Goal: Check status: Check status

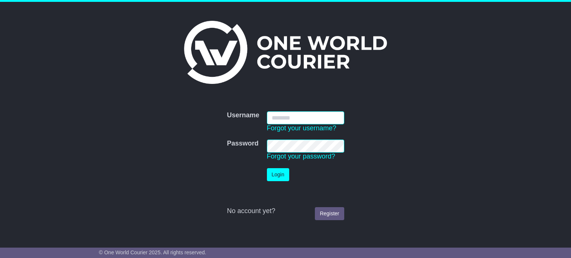
type input "**********"
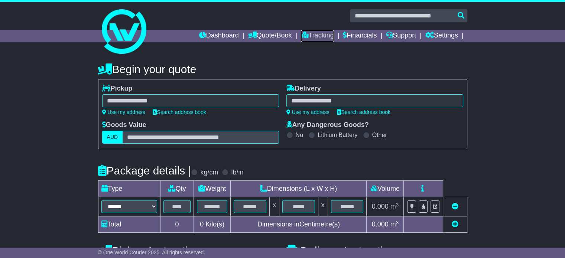
drag, startPoint x: 324, startPoint y: 37, endPoint x: 319, endPoint y: 37, distance: 4.8
click at [319, 37] on link "Tracking" at bounding box center [317, 36] width 33 height 13
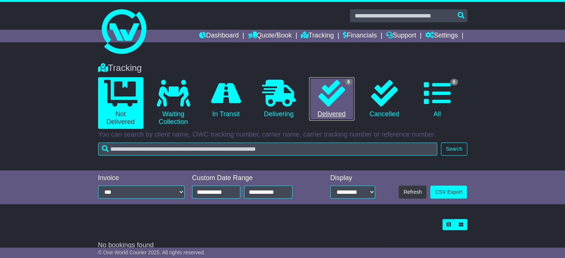
click at [320, 89] on icon at bounding box center [331, 93] width 27 height 27
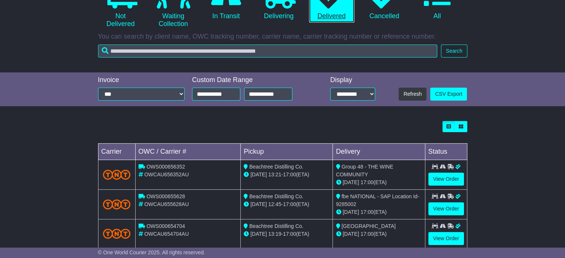
scroll to position [144, 0]
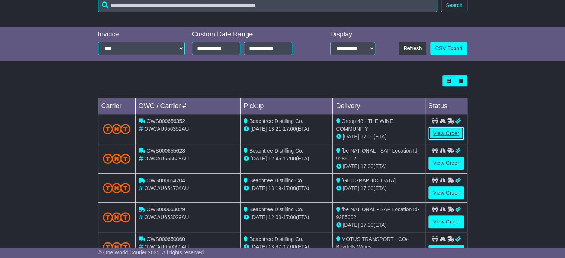
click at [430, 136] on link "View Order" at bounding box center [446, 133] width 36 height 13
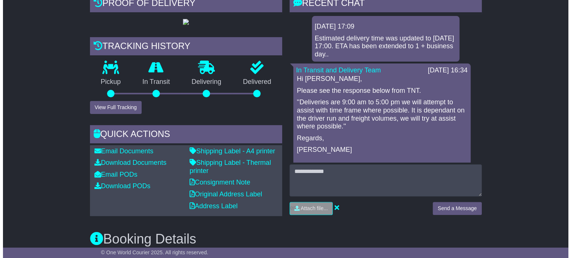
scroll to position [184, 0]
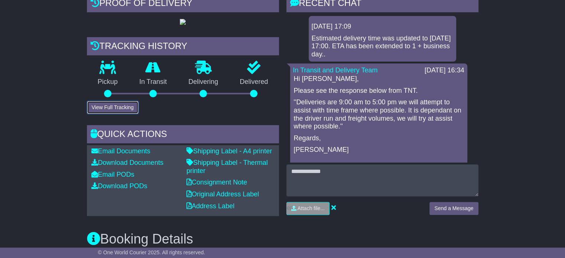
click at [129, 114] on button "View Full Tracking" at bounding box center [113, 107] width 52 height 13
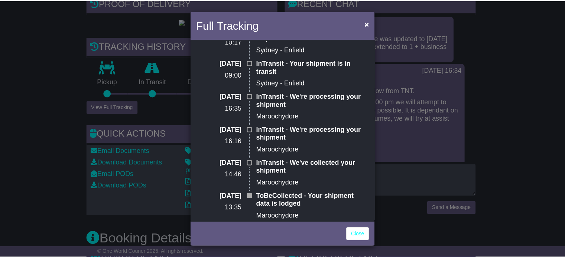
scroll to position [315, 0]
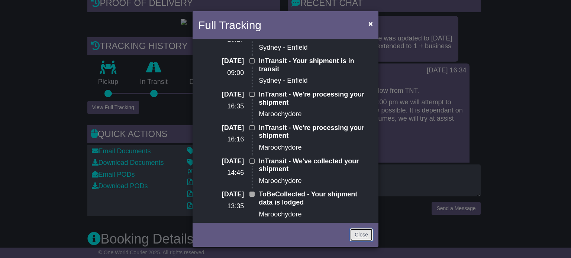
click at [355, 232] on link "Close" at bounding box center [361, 235] width 23 height 13
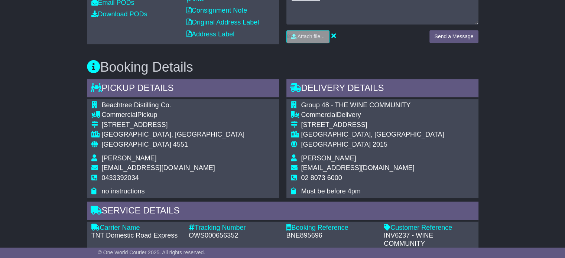
scroll to position [356, 0]
drag, startPoint x: 358, startPoint y: 159, endPoint x: 302, endPoint y: 149, distance: 57.2
click at [302, 149] on tbody "Group 48 - THE WINE COMMUNITY Commercial Delivery 9/476-492 Gardeners Road ALEX…" at bounding box center [367, 148] width 153 height 94
copy tbody "9/476-492 Gardeners Road ALEXANDRIA, NSW"
